Goal: Information Seeking & Learning: Learn about a topic

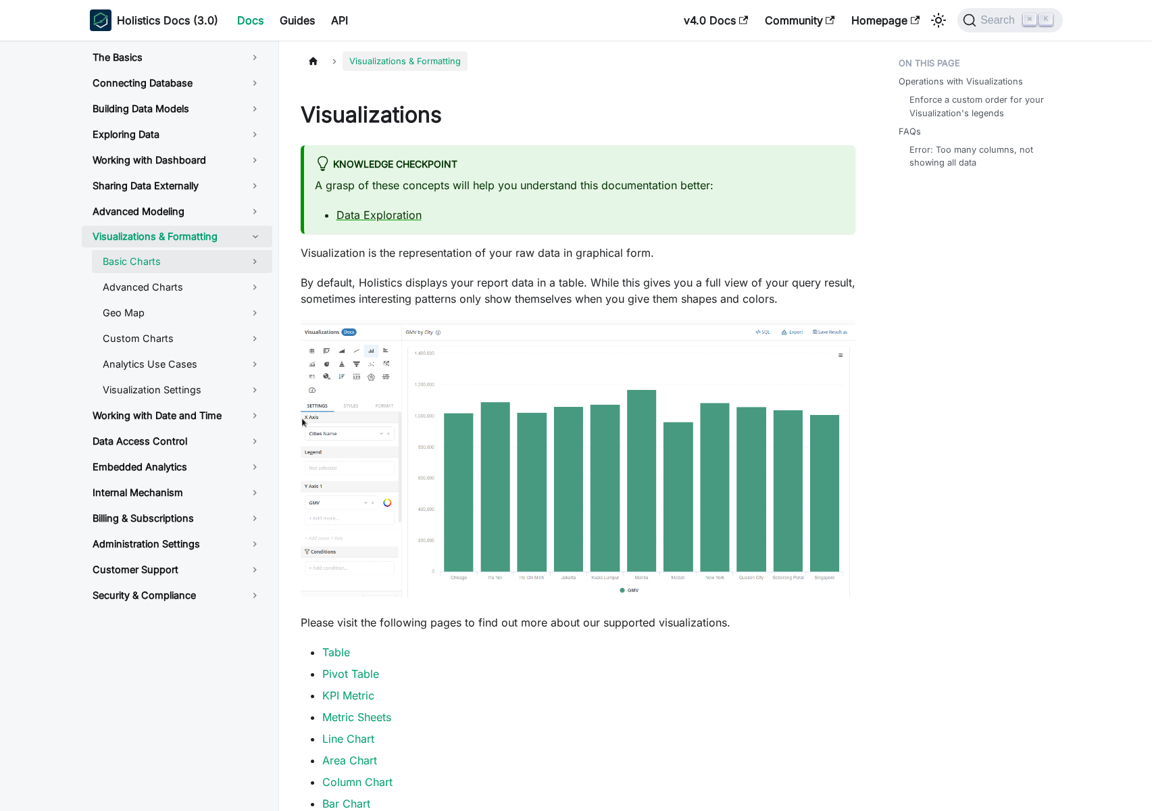
click at [168, 268] on link "Basic Charts" at bounding box center [182, 261] width 180 height 23
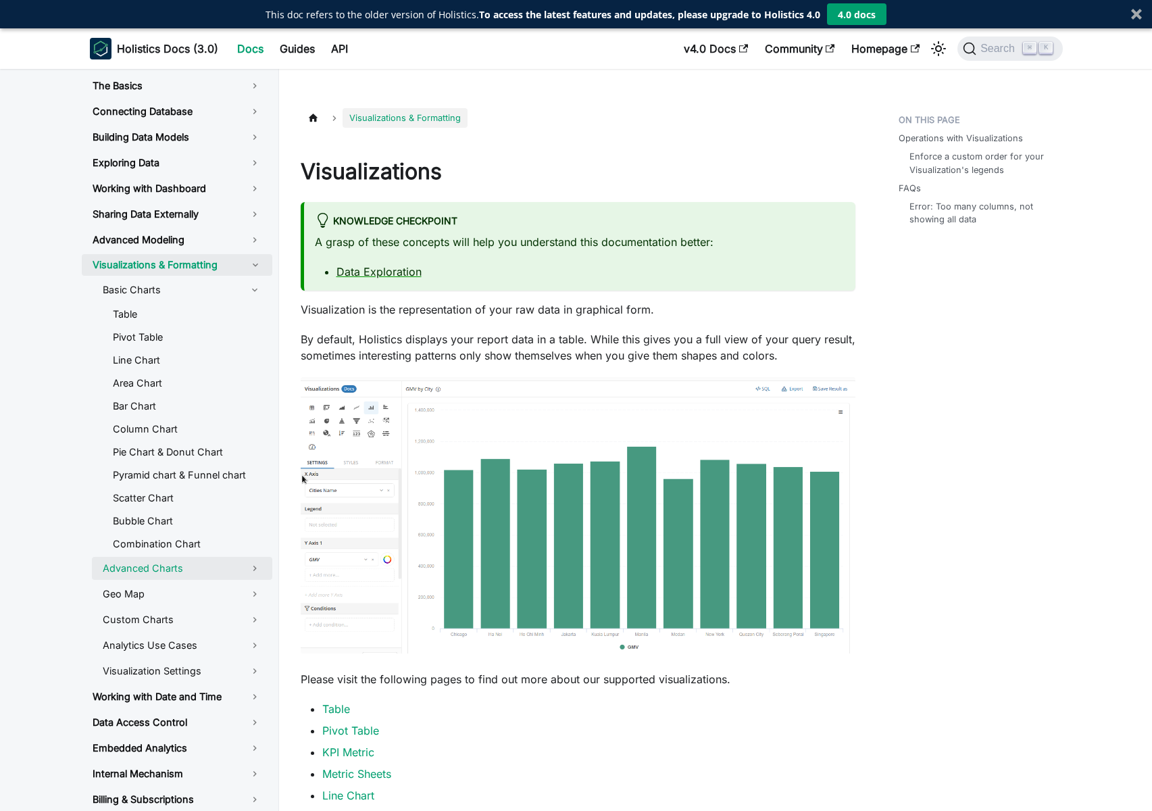
click at [190, 563] on link "Advanced Charts" at bounding box center [182, 568] width 180 height 23
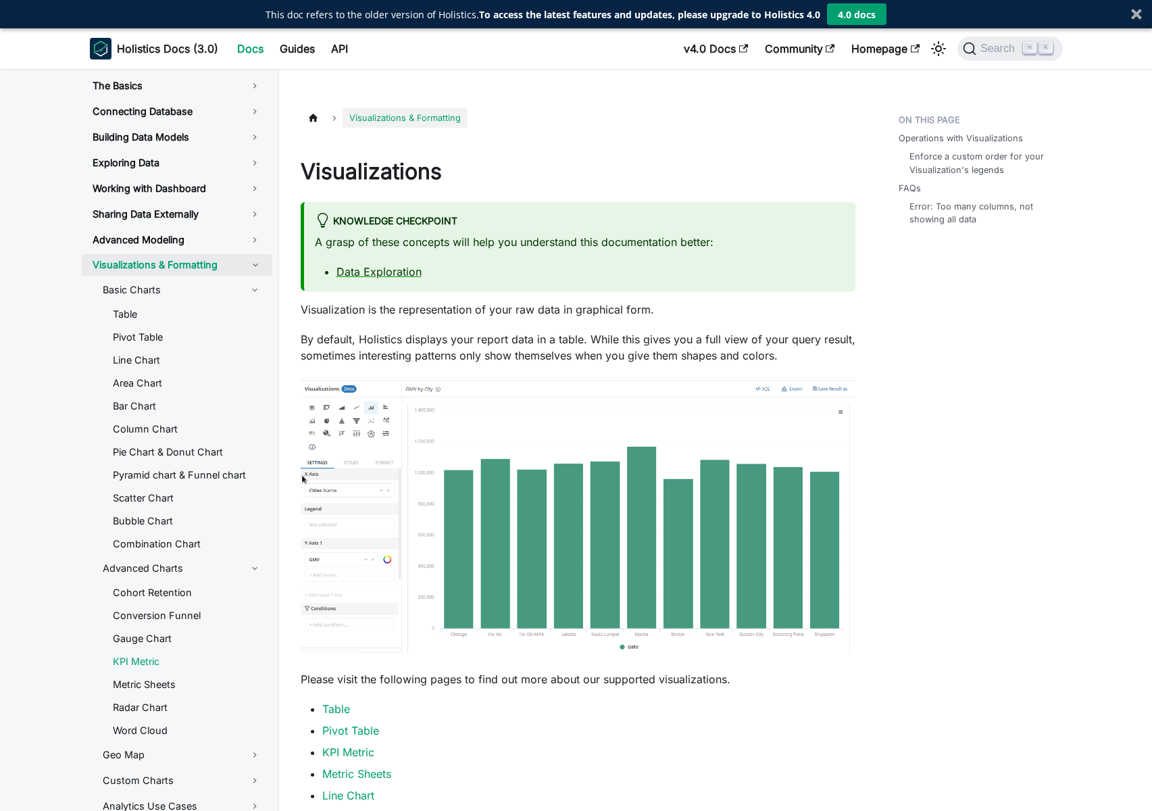
click at [163, 659] on link "KPI Metric" at bounding box center [187, 661] width 170 height 20
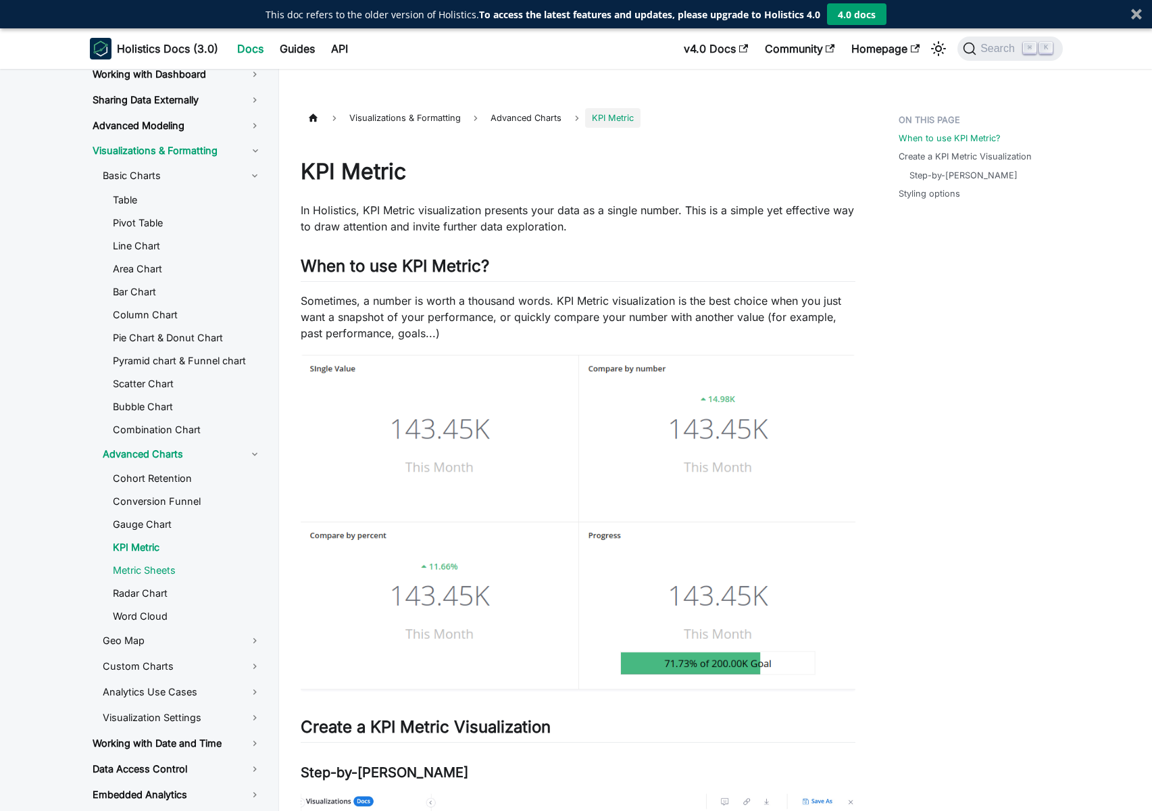
scroll to position [118, 0]
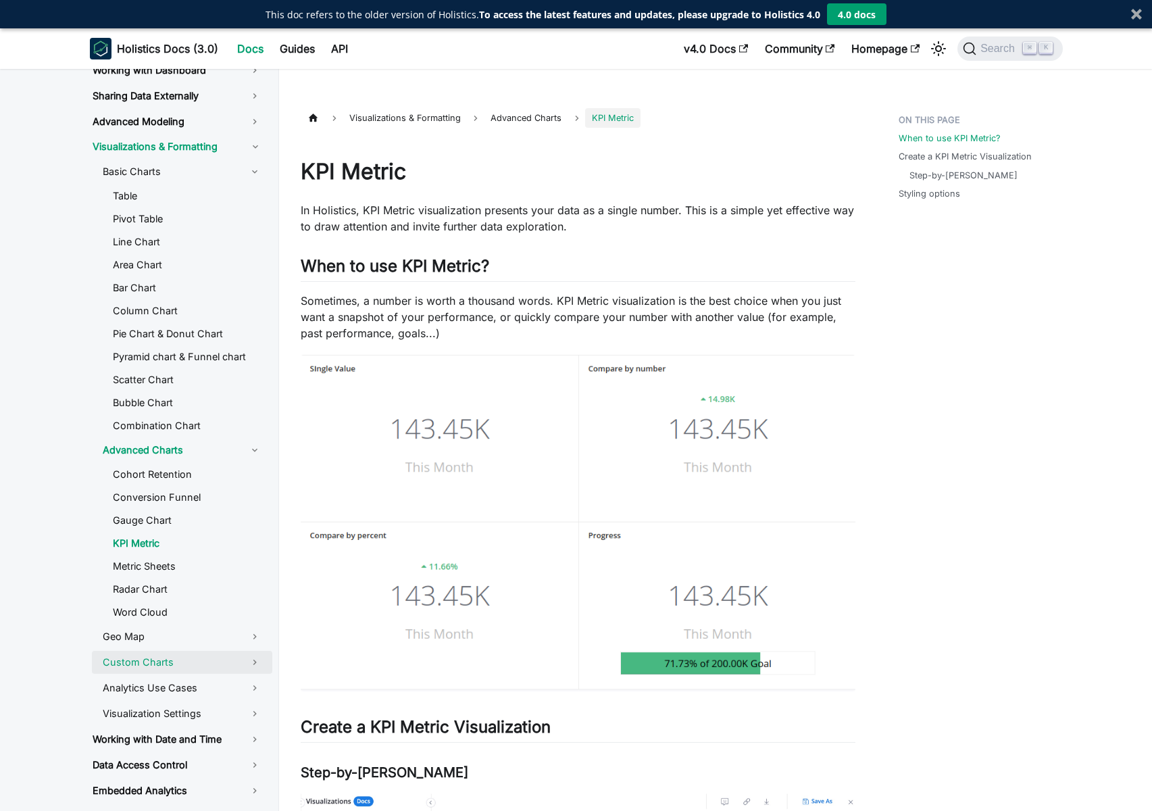
click at [220, 660] on link "Custom Charts" at bounding box center [182, 662] width 180 height 23
click at [202, 685] on link "Custom Charts" at bounding box center [187, 686] width 170 height 20
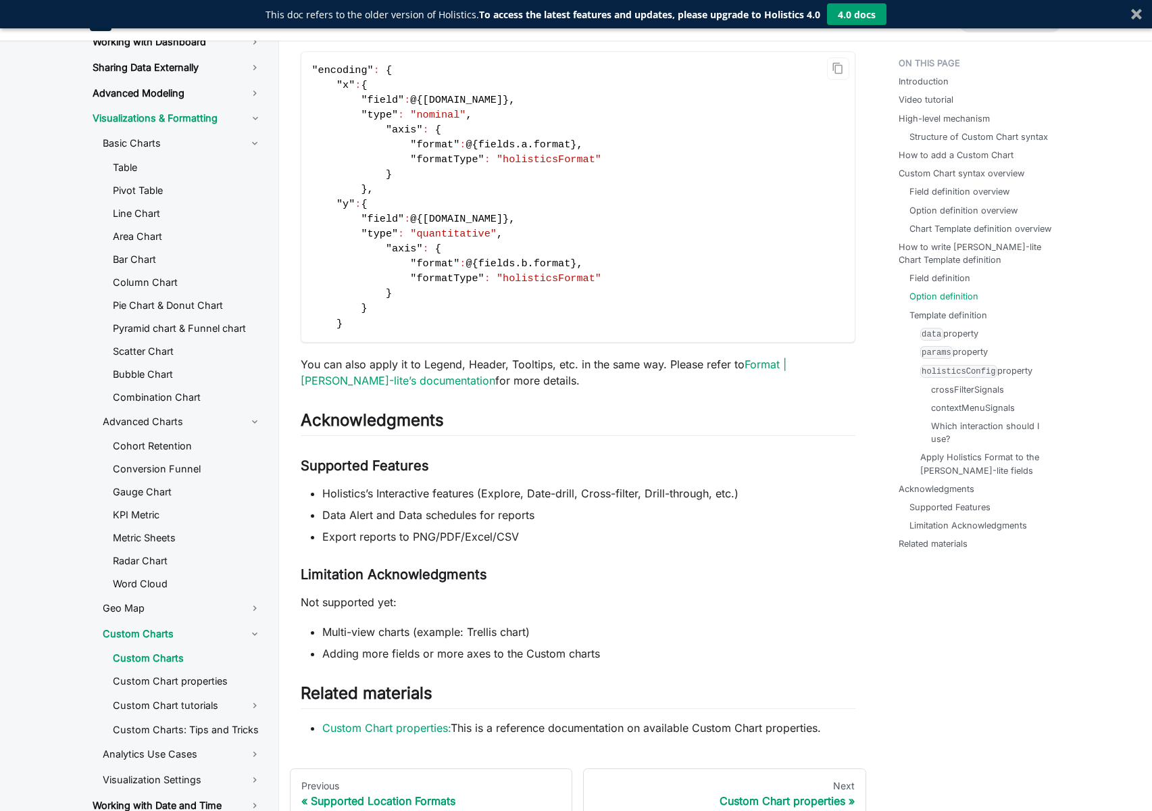
scroll to position [5734, 0]
